Goal: Navigation & Orientation: Understand site structure

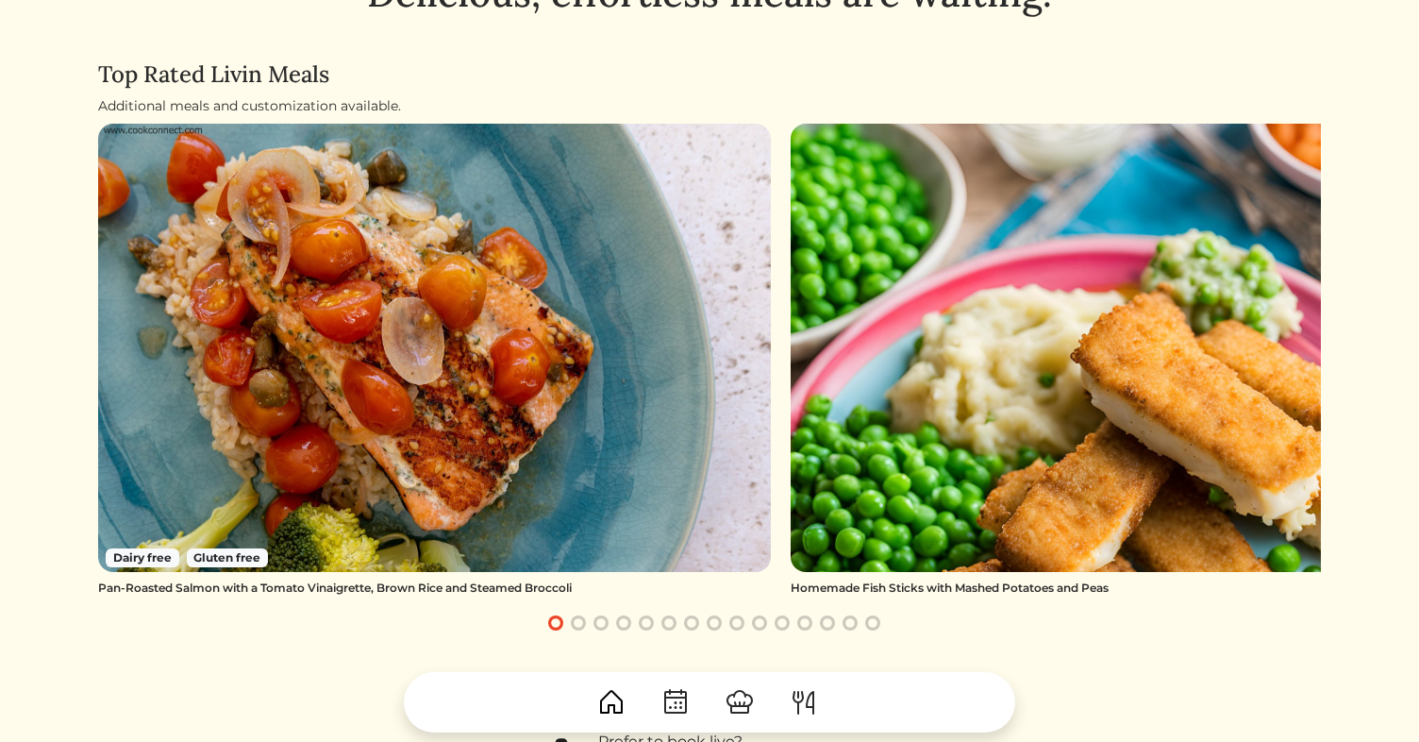
scroll to position [98, 0]
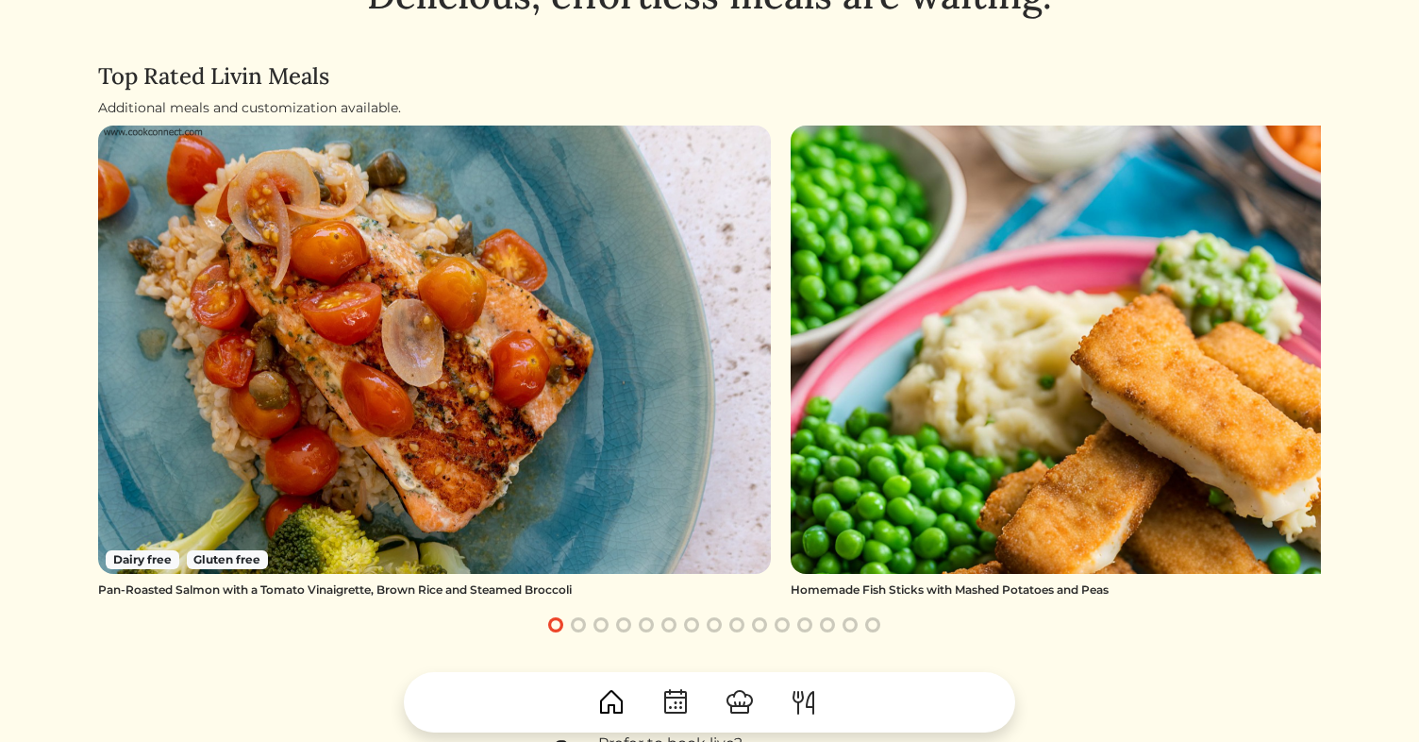
click at [577, 627] on button "button" at bounding box center [578, 624] width 23 height 23
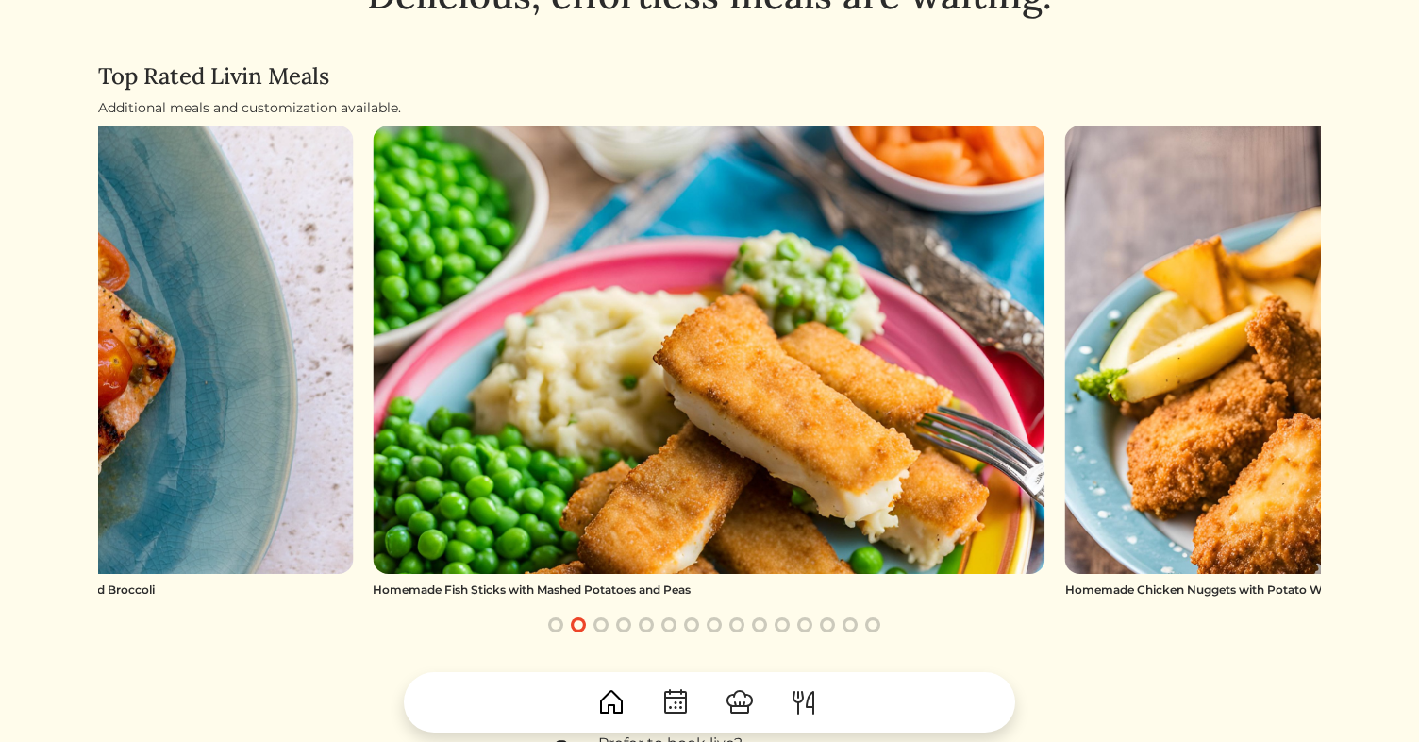
click at [604, 626] on button "button" at bounding box center [601, 624] width 23 height 23
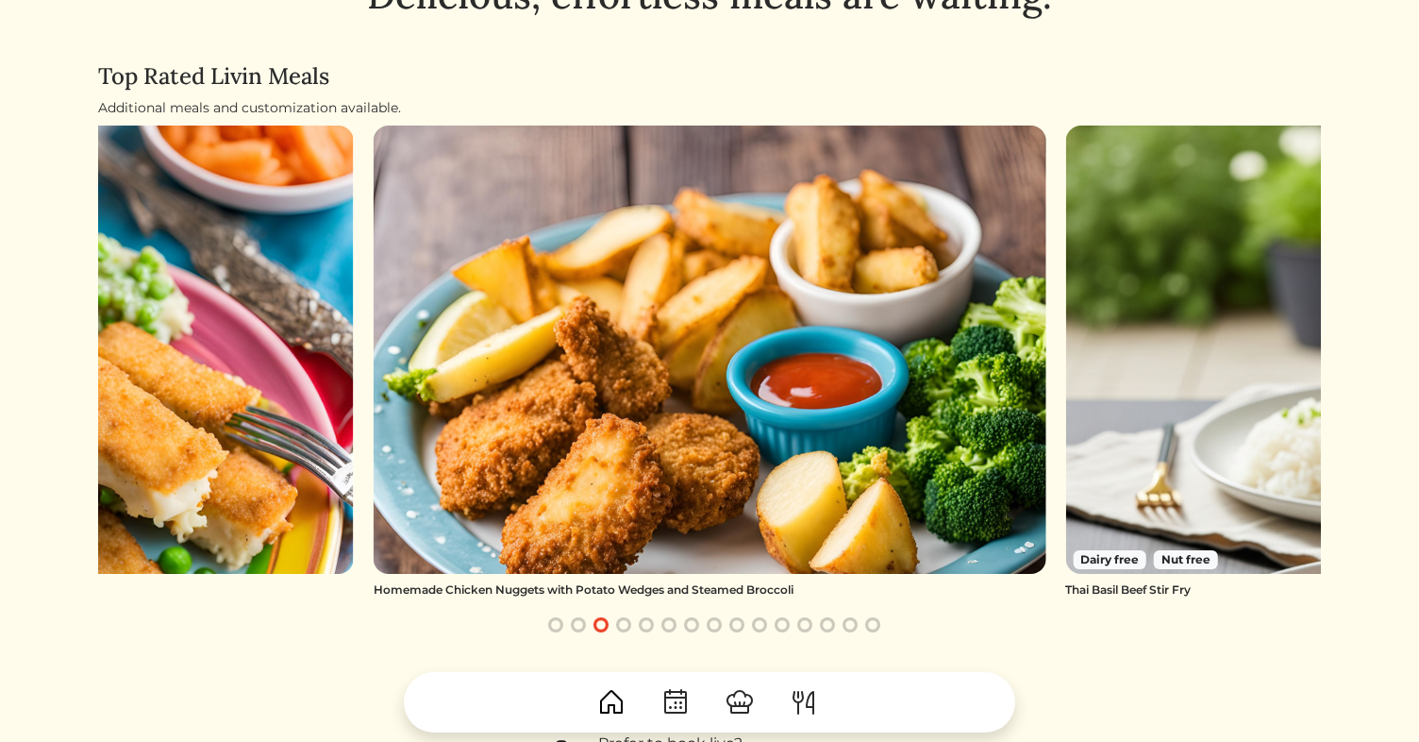
click at [626, 621] on button "button" at bounding box center [623, 624] width 23 height 23
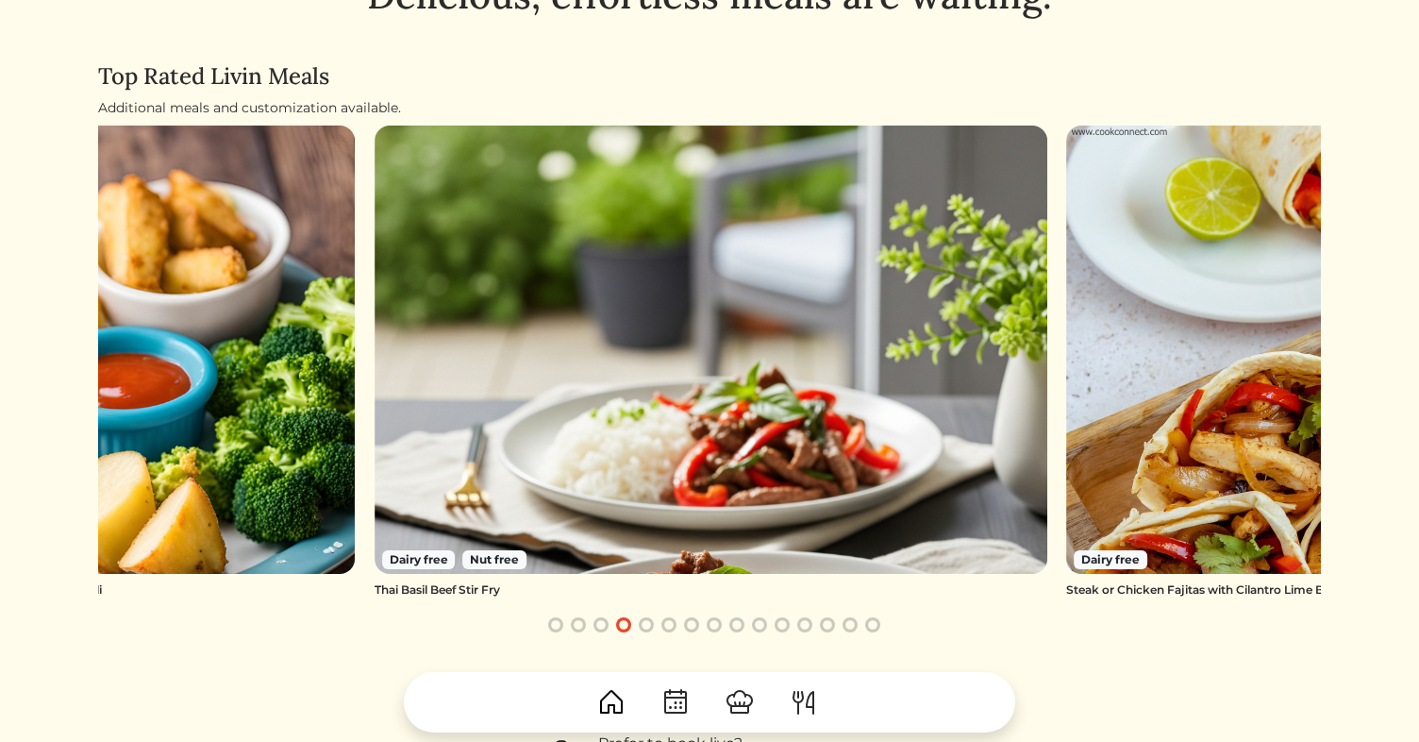
click at [644, 624] on button "button" at bounding box center [646, 624] width 23 height 23
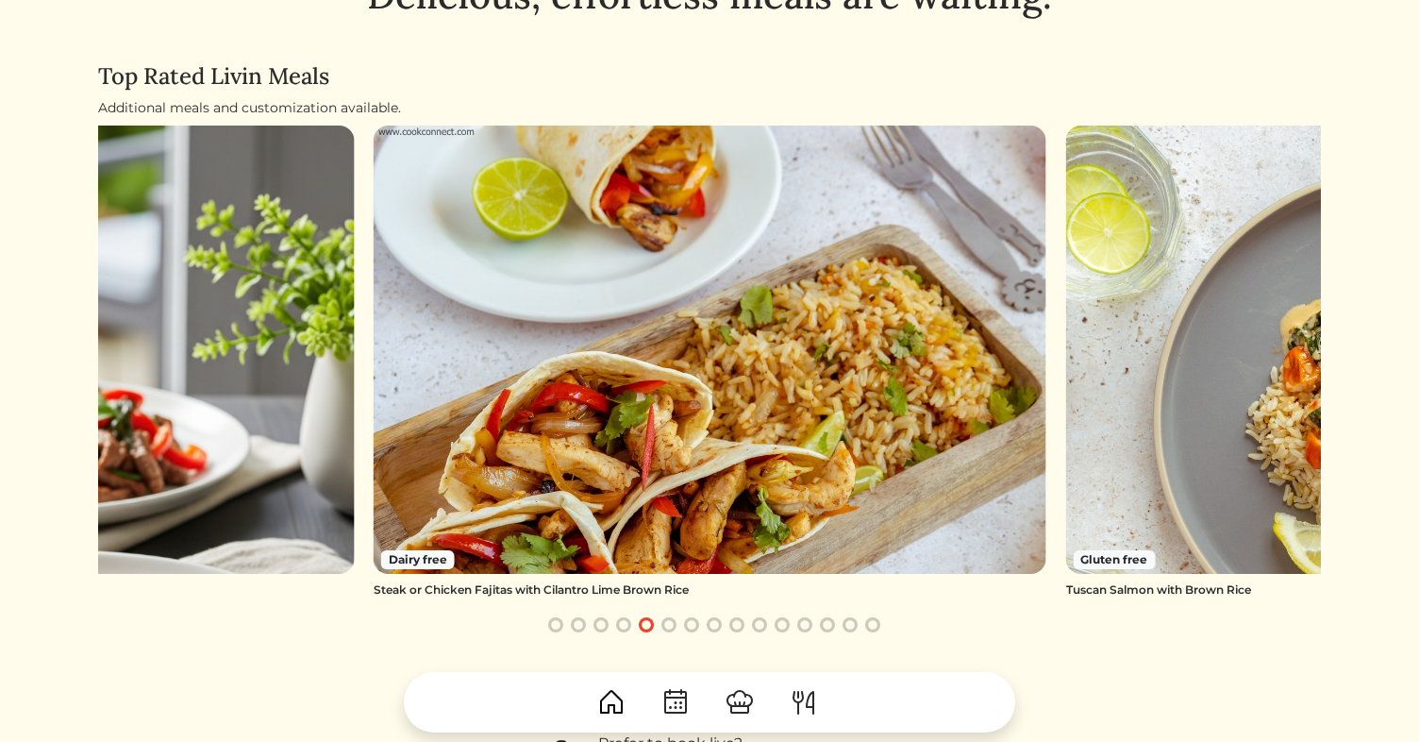
click at [670, 626] on button "button" at bounding box center [669, 624] width 23 height 23
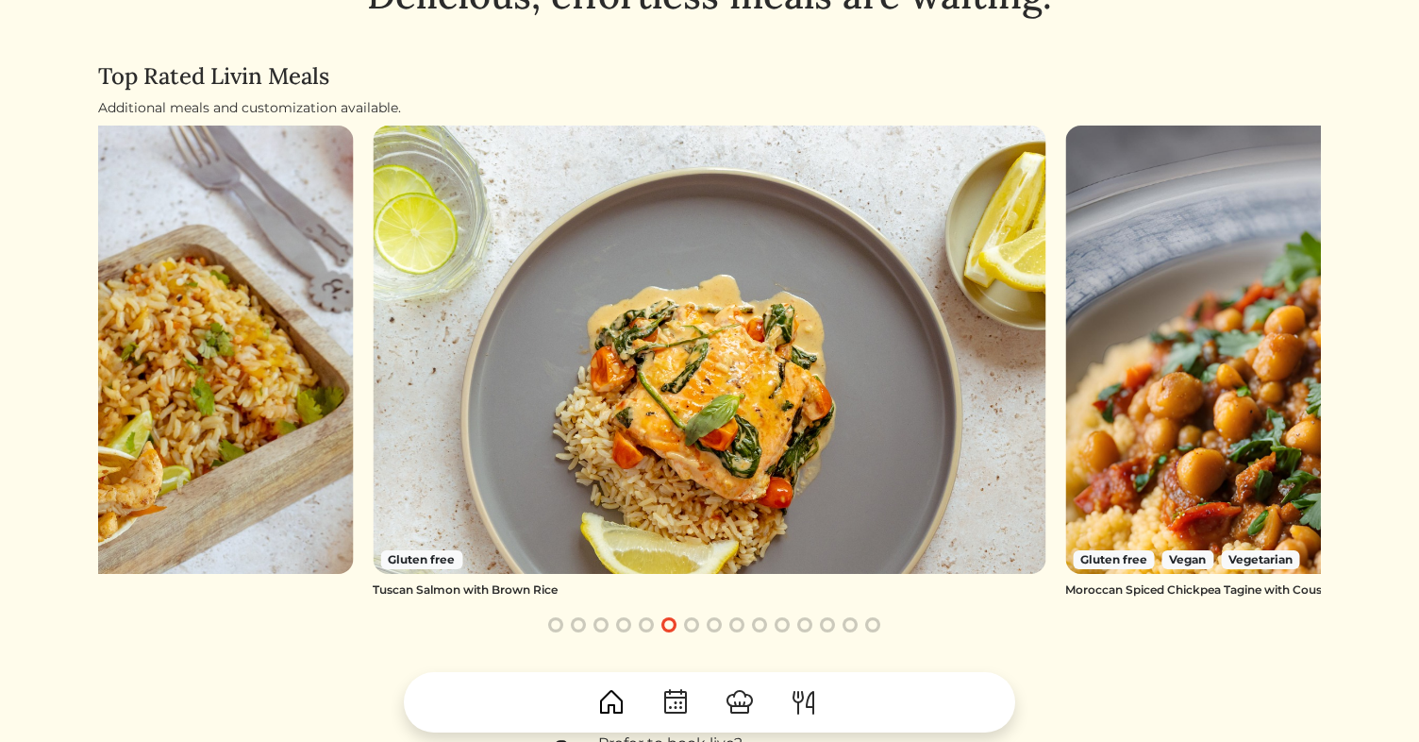
click at [692, 625] on button "button" at bounding box center [691, 624] width 23 height 23
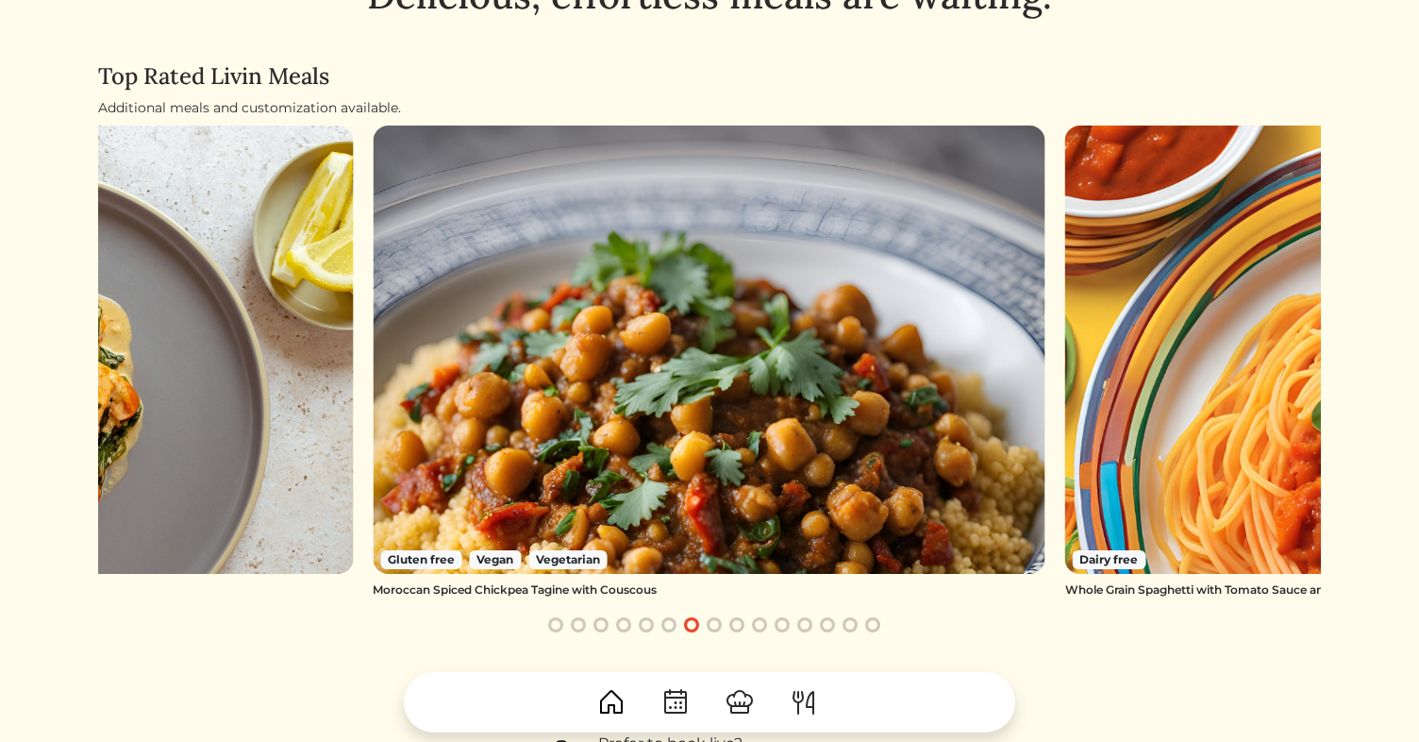
click at [716, 626] on button "button" at bounding box center [714, 624] width 23 height 23
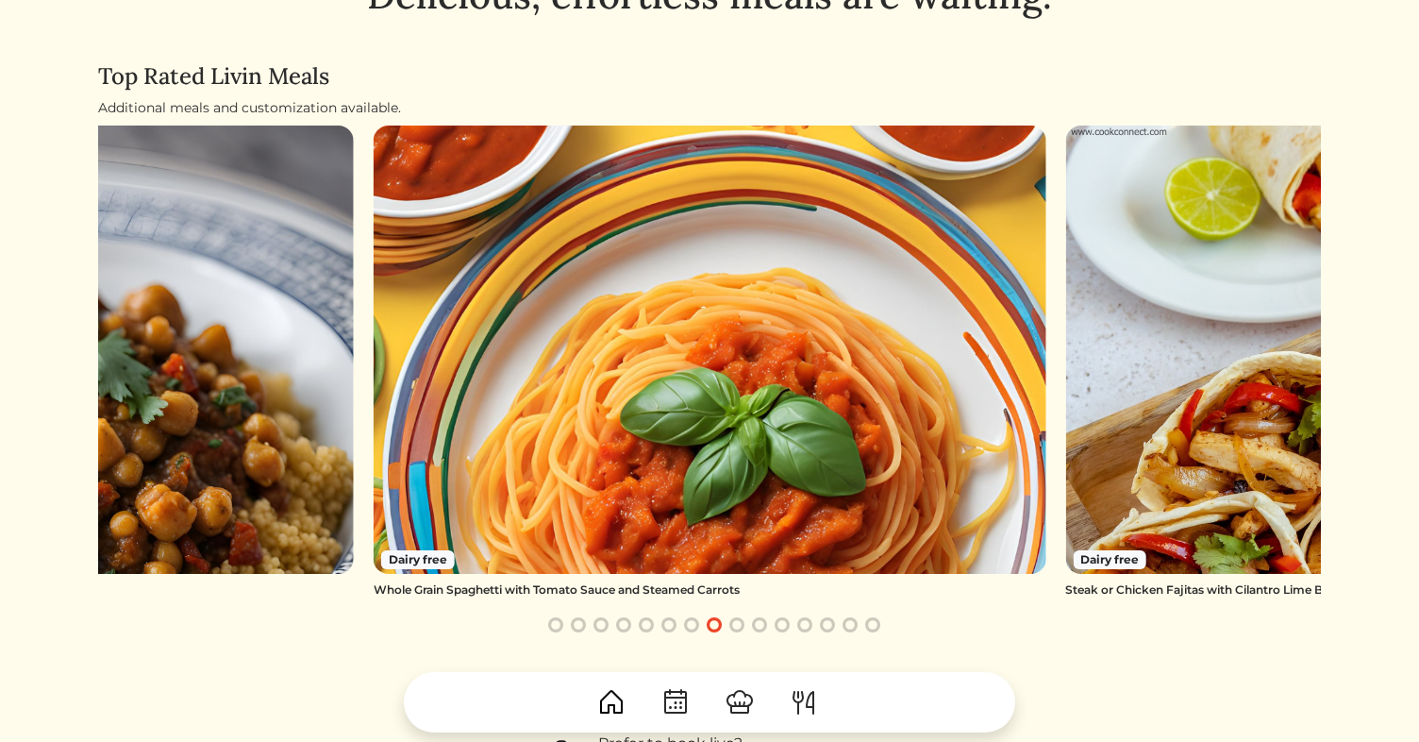
click at [742, 623] on button "button" at bounding box center [737, 624] width 23 height 23
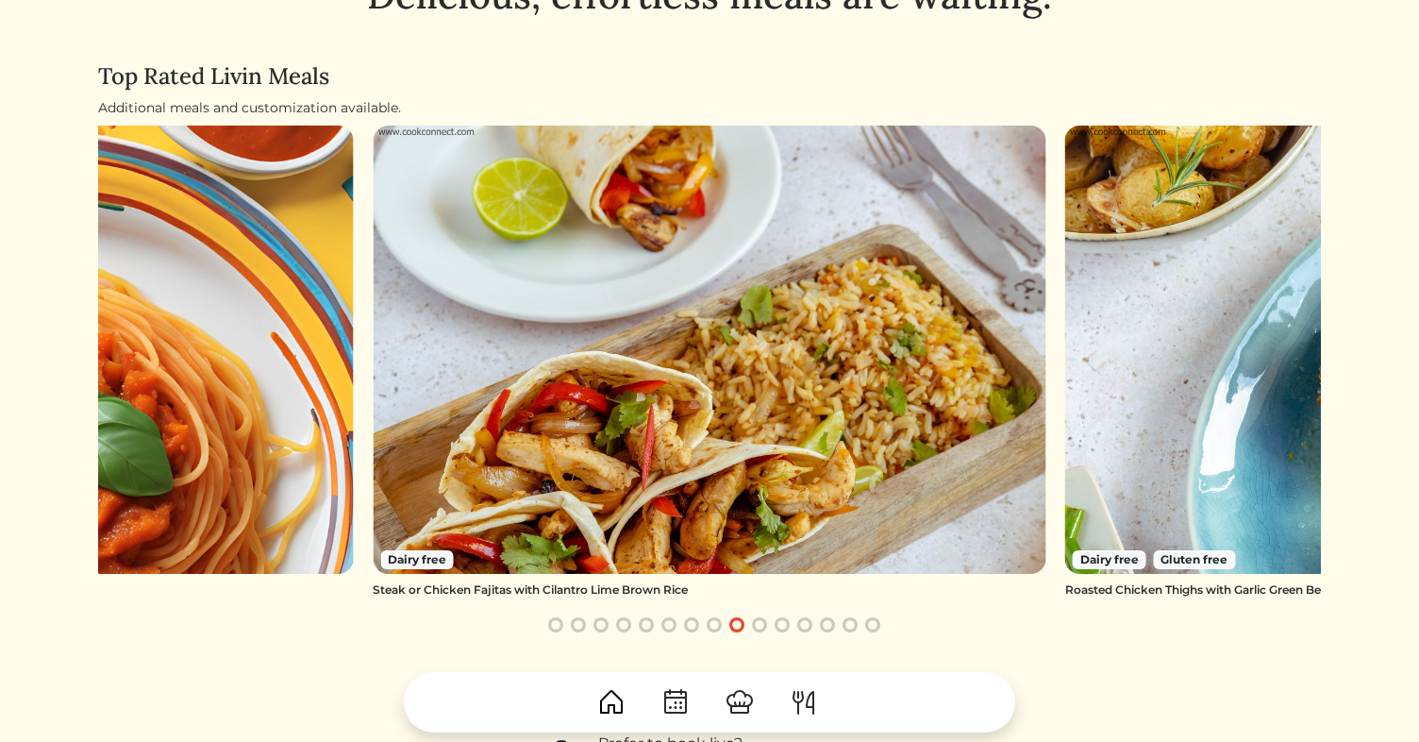
click at [765, 628] on button "button" at bounding box center [759, 624] width 23 height 23
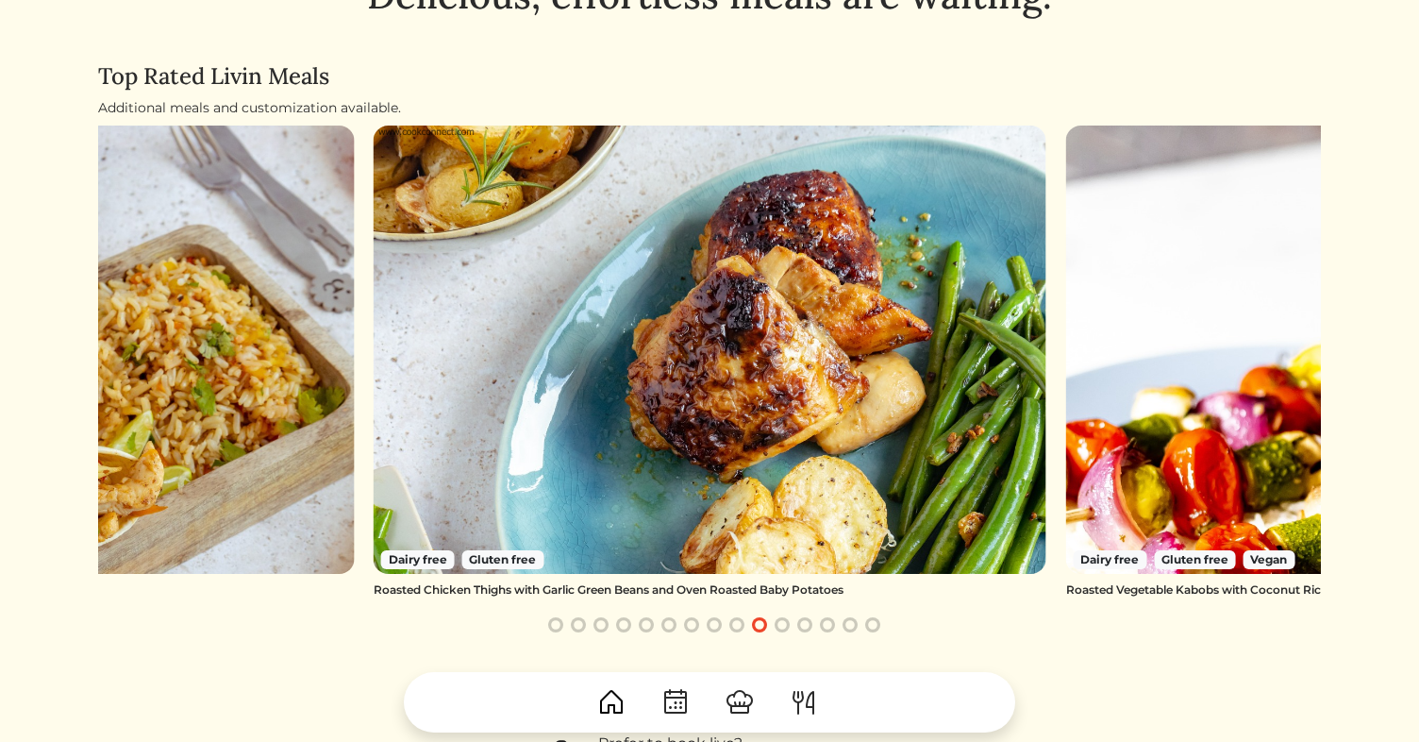
click at [782, 623] on button "button" at bounding box center [782, 624] width 23 height 23
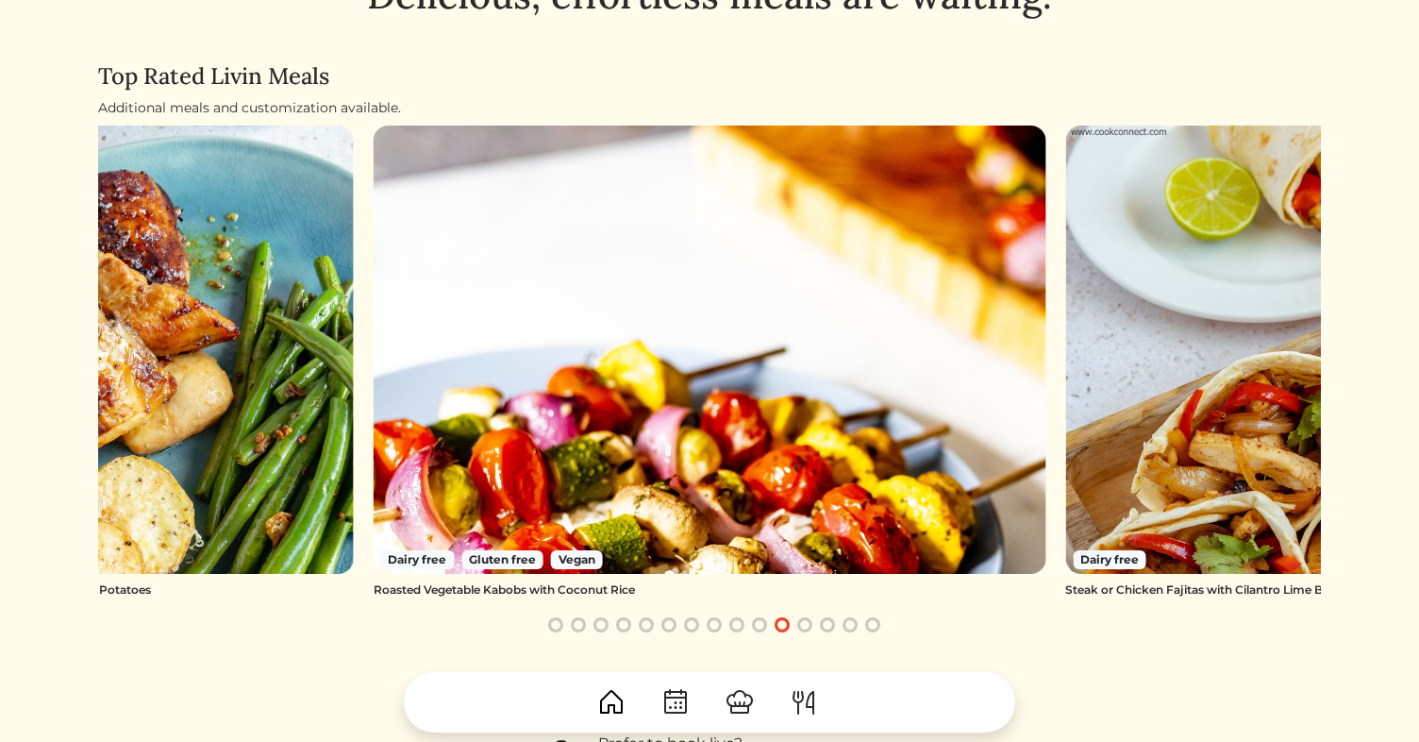
click at [802, 627] on button "button" at bounding box center [805, 624] width 23 height 23
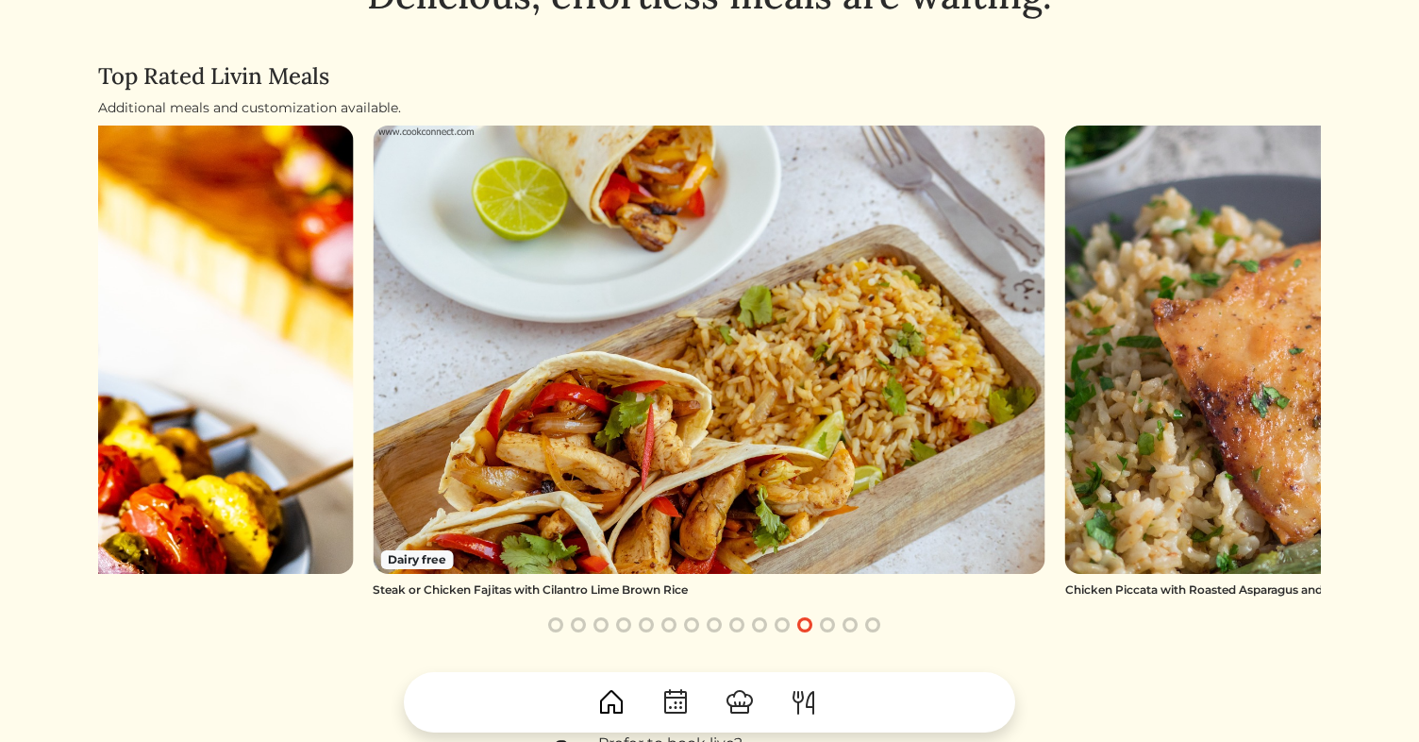
click at [828, 626] on button "button" at bounding box center [827, 624] width 23 height 23
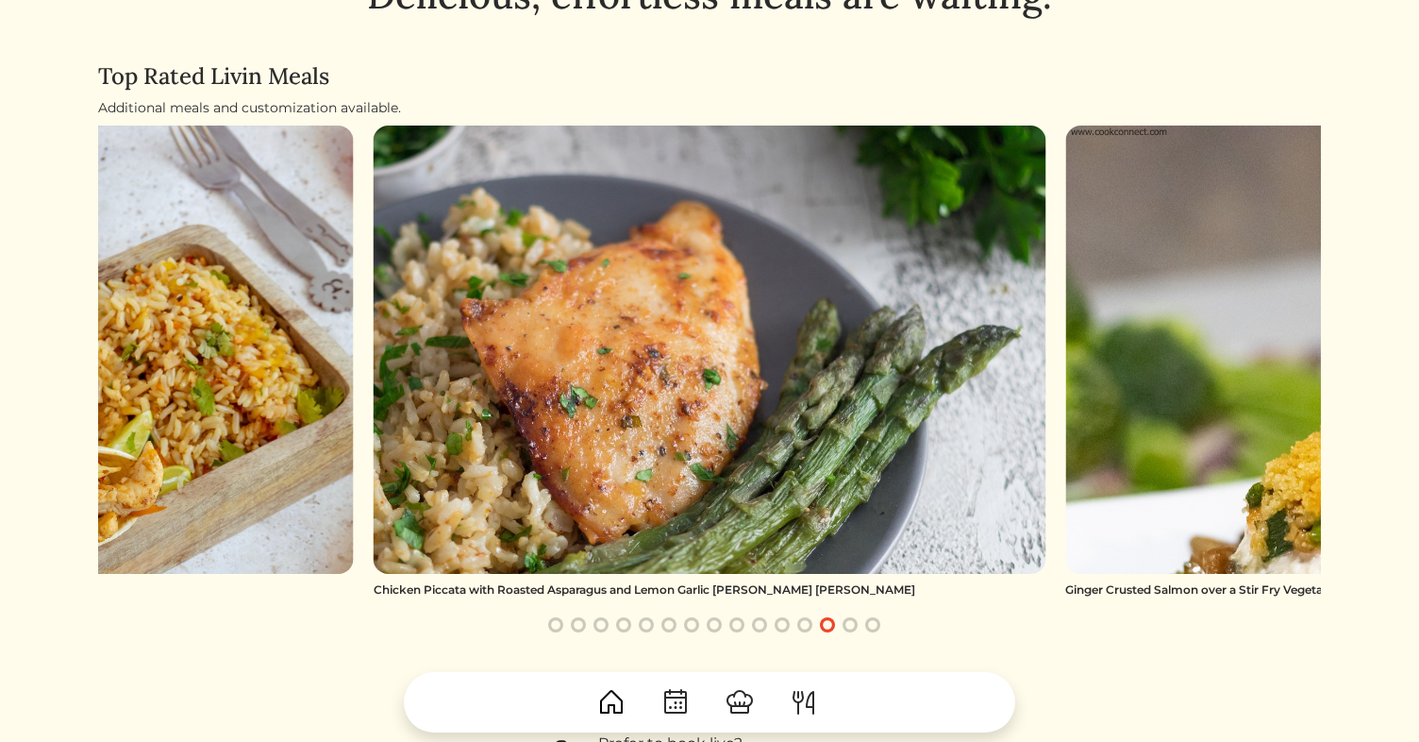
click at [852, 627] on button "button" at bounding box center [850, 624] width 23 height 23
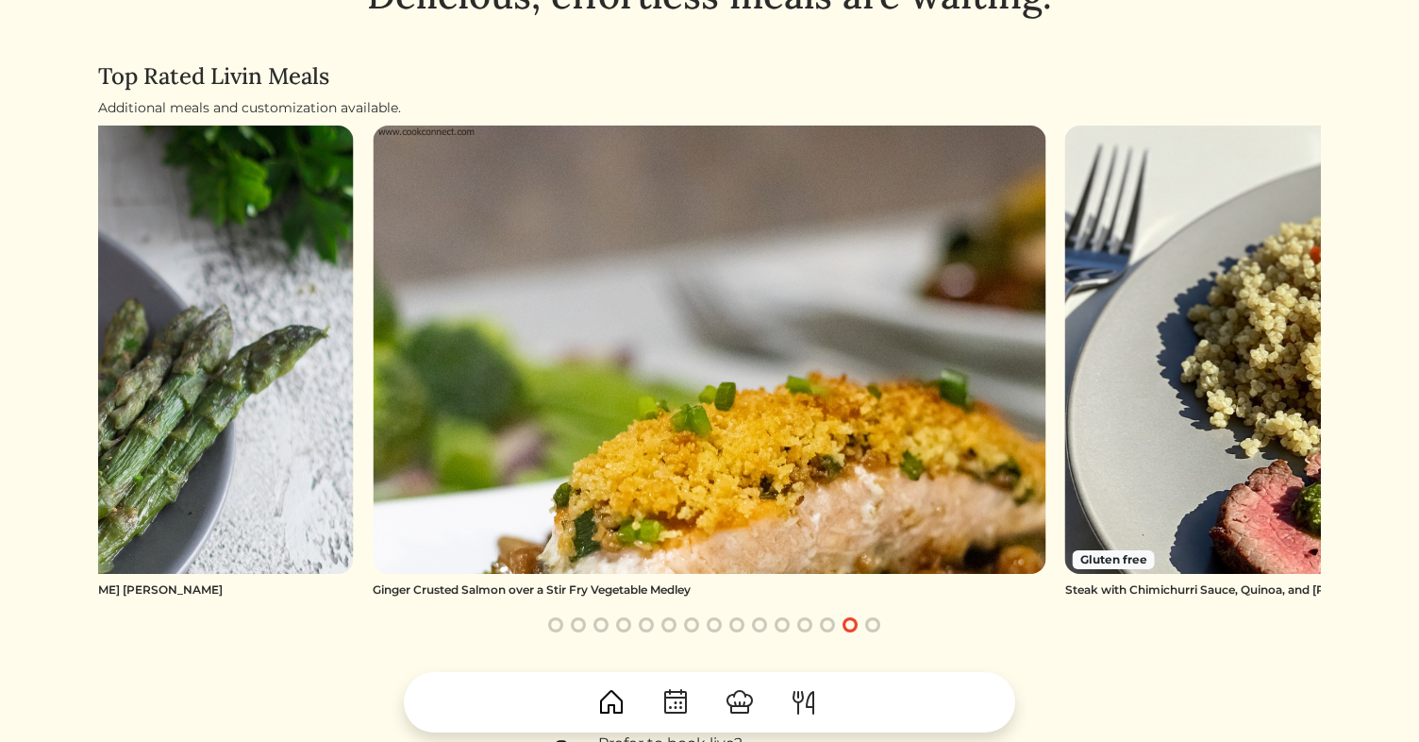
click at [869, 630] on button "button" at bounding box center [873, 624] width 23 height 23
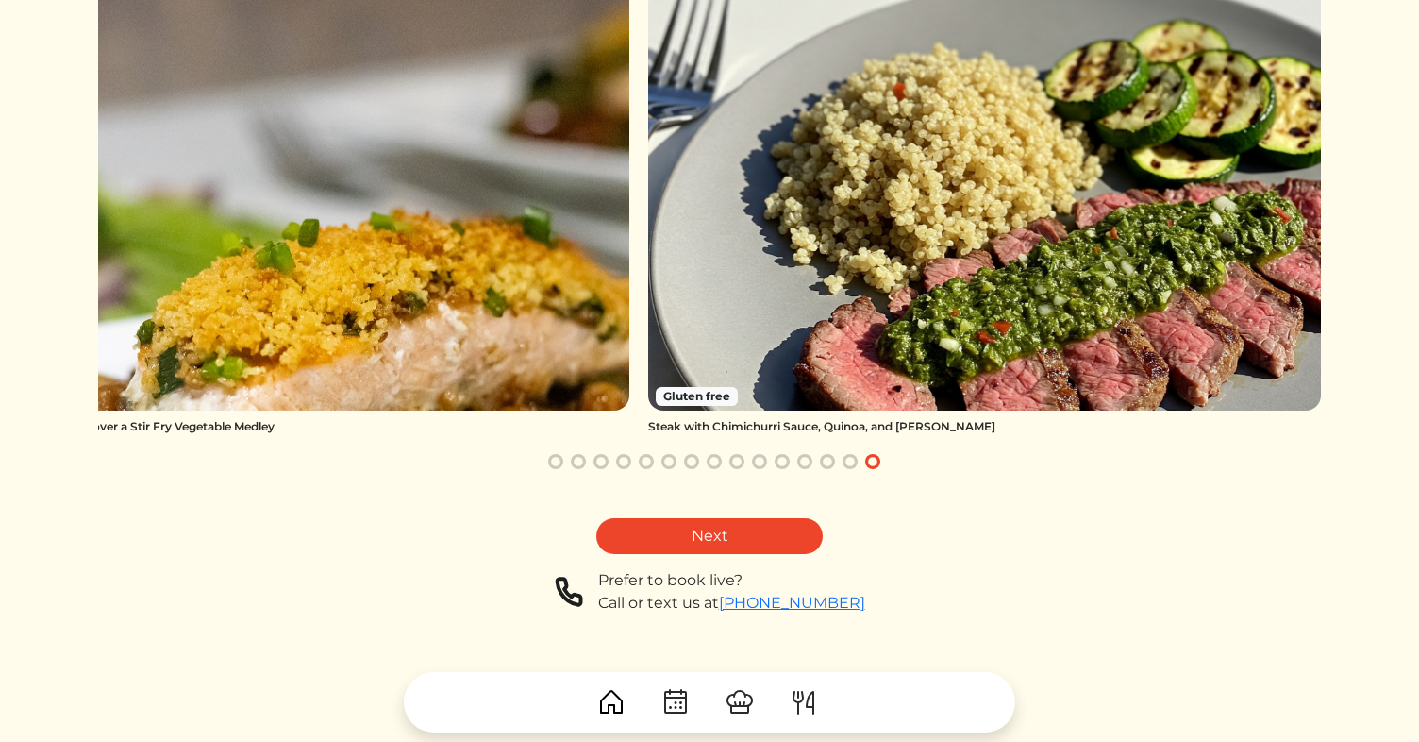
scroll to position [378, 0]
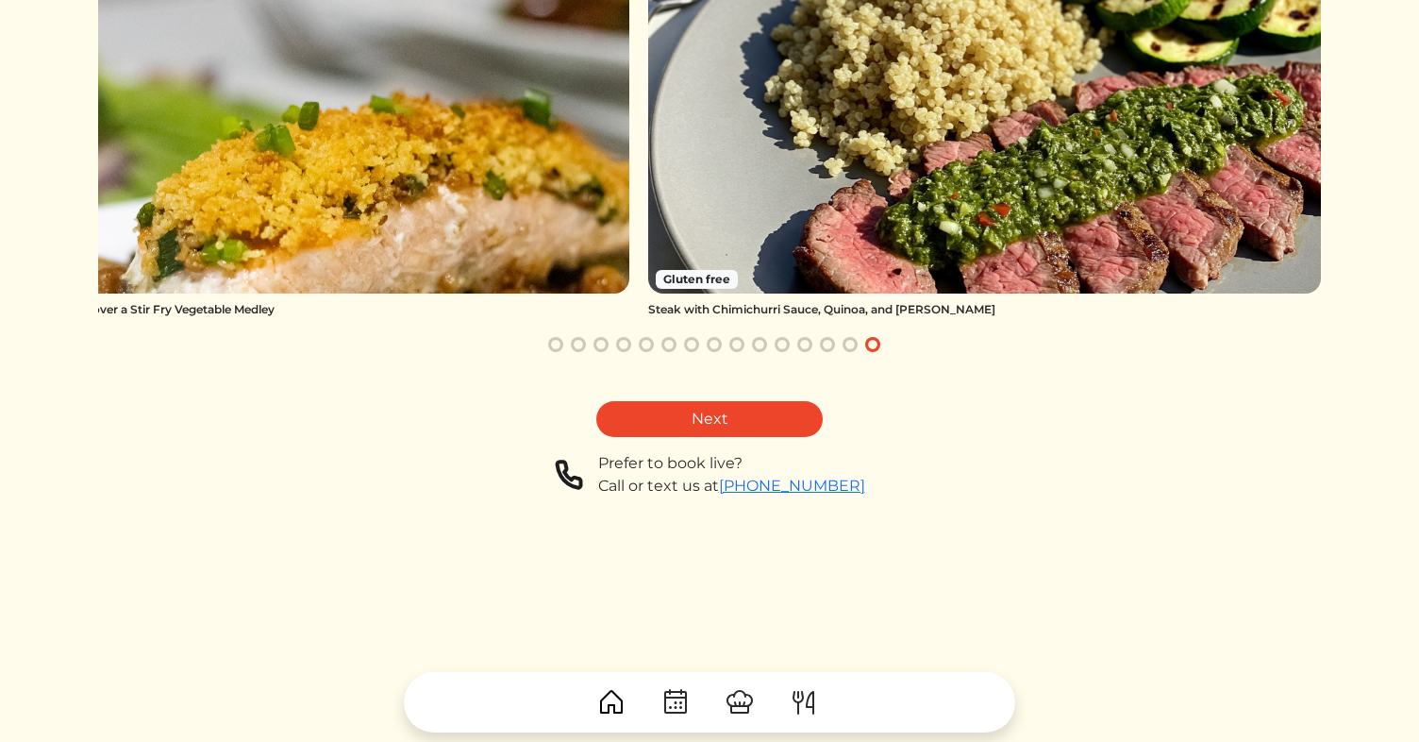
click at [611, 708] on img at bounding box center [611, 702] width 30 height 30
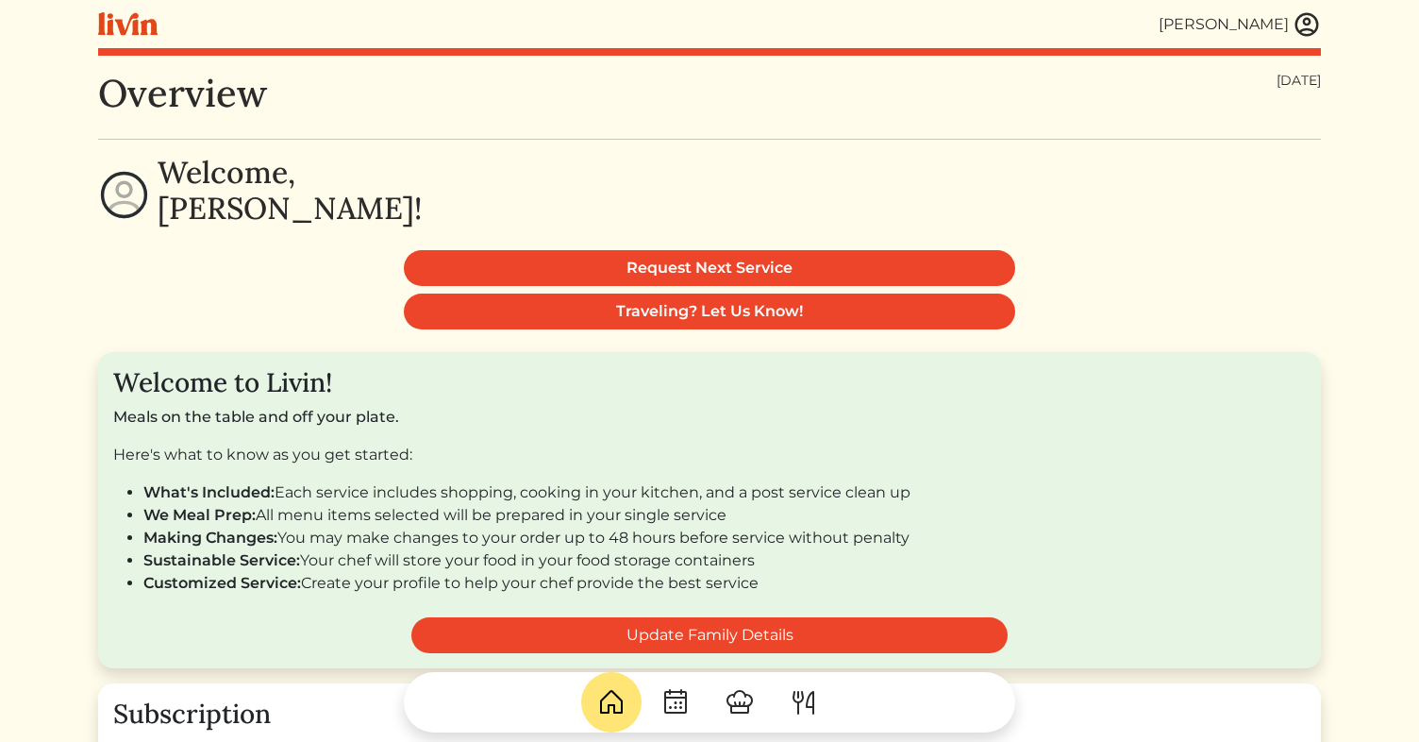
click at [675, 699] on img at bounding box center [676, 702] width 30 height 30
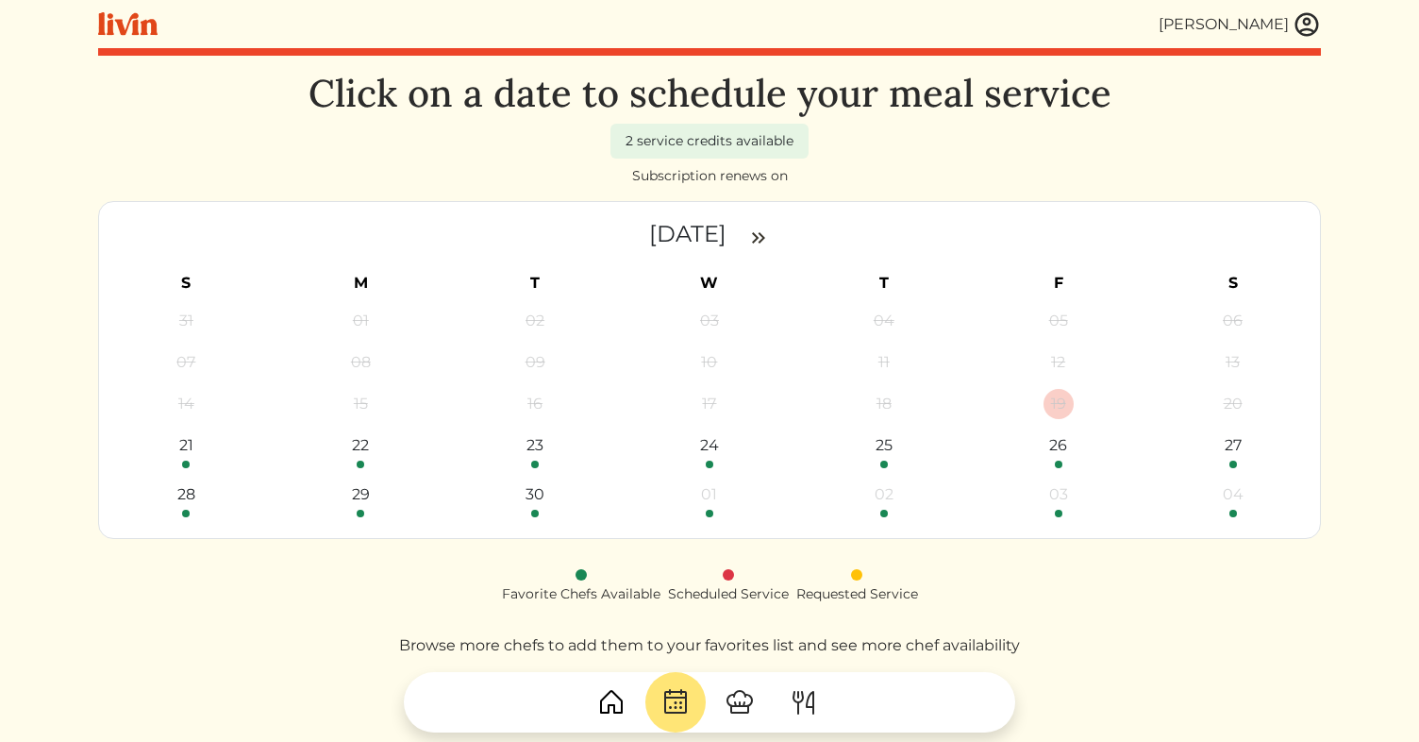
click at [732, 696] on img at bounding box center [740, 702] width 30 height 30
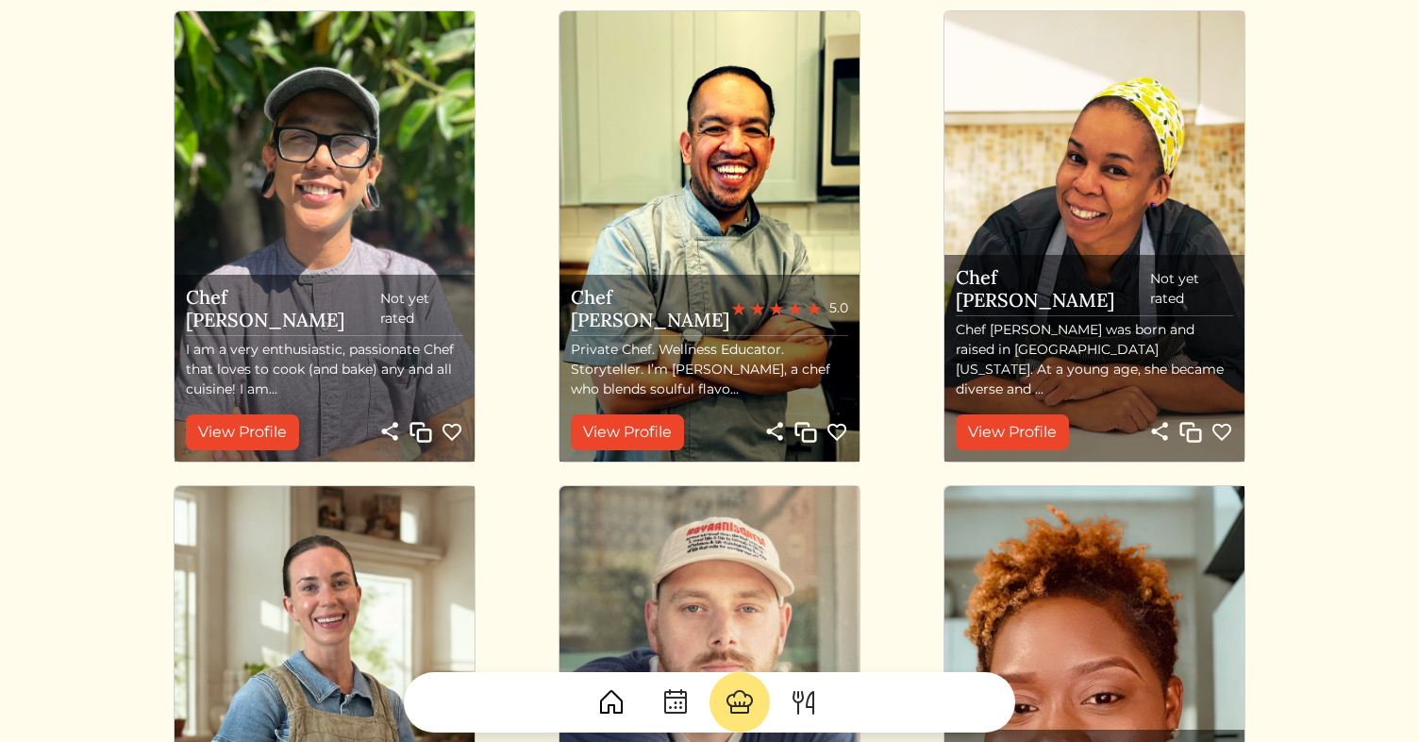
click at [803, 698] on img at bounding box center [804, 702] width 30 height 30
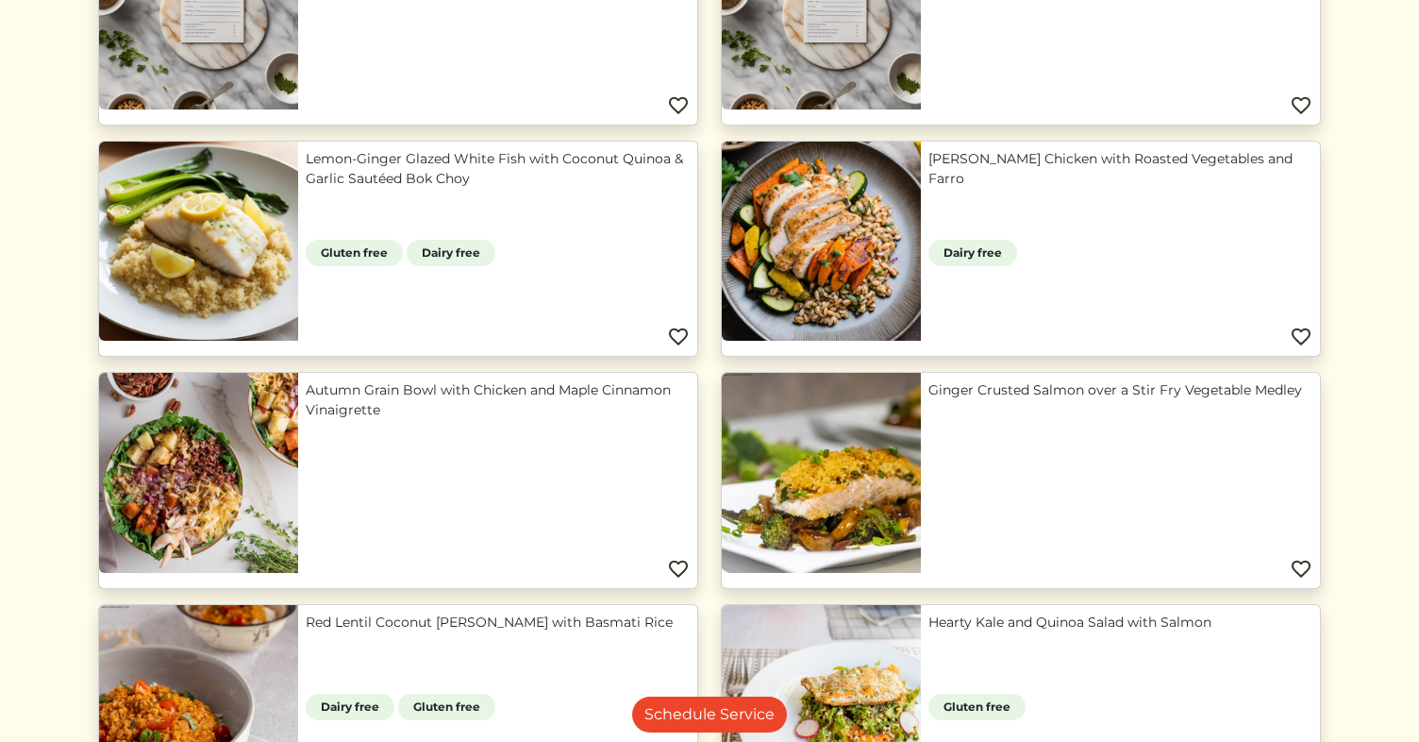
scroll to position [380, 0]
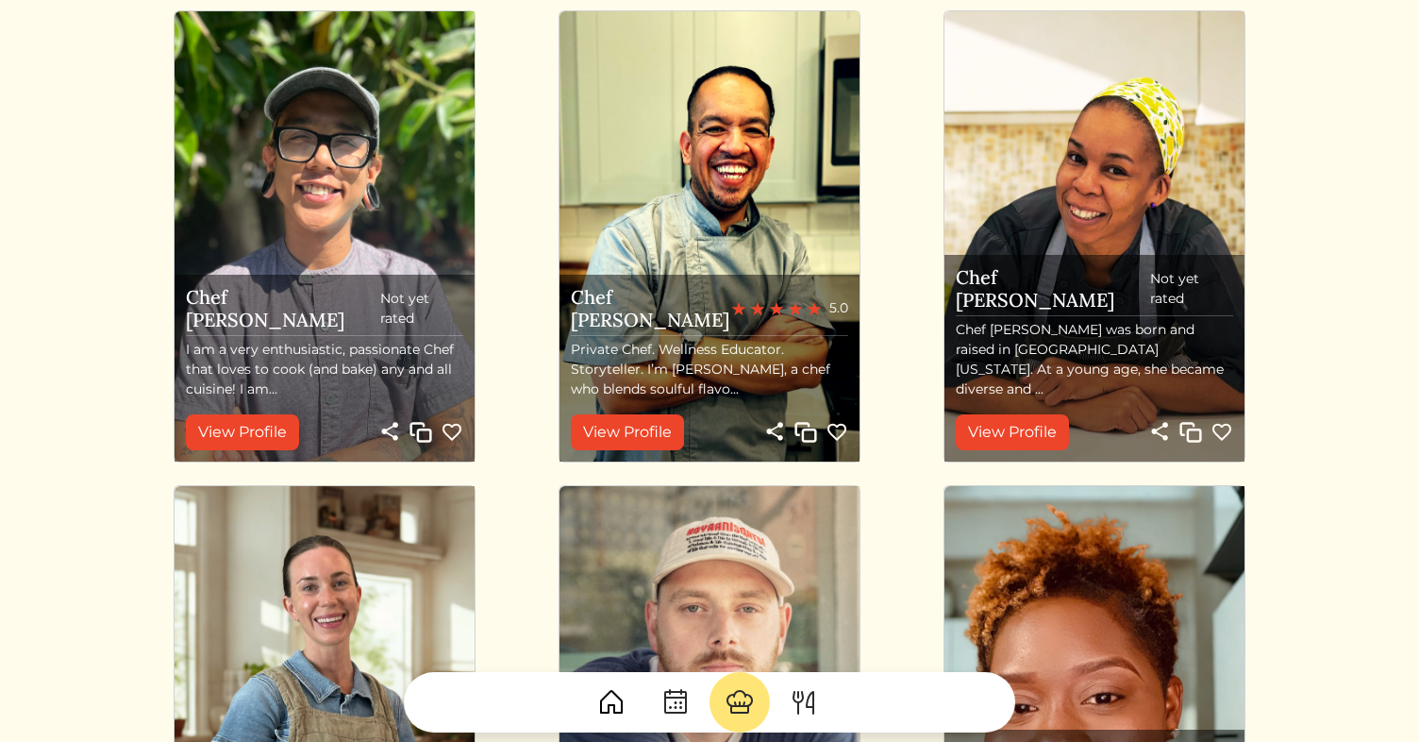
scroll to position [160, 0]
click at [610, 699] on img at bounding box center [611, 702] width 30 height 30
